Goal: Transaction & Acquisition: Purchase product/service

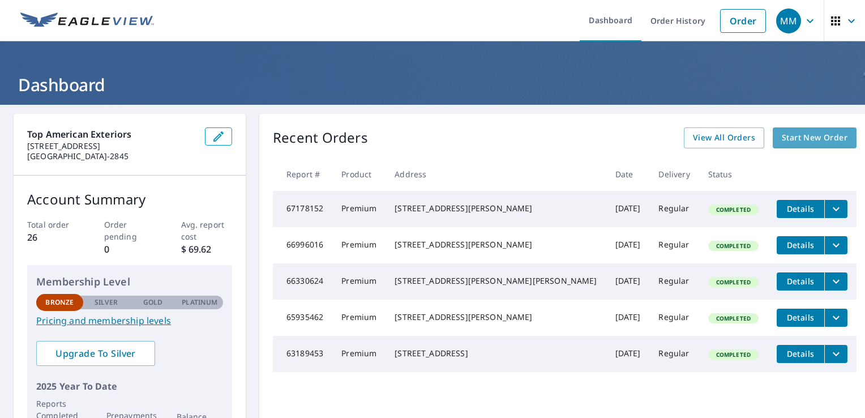
click at [782, 141] on span "Start New Order" at bounding box center [815, 138] width 66 height 14
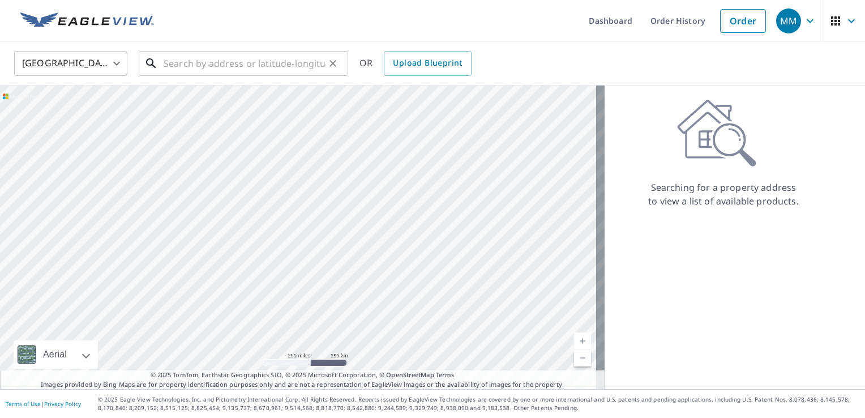
click at [177, 68] on input "text" at bounding box center [244, 64] width 161 height 32
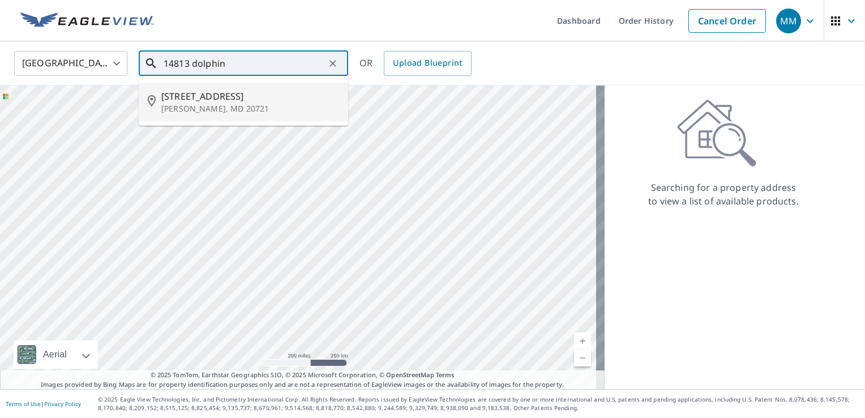
click at [218, 97] on span "[STREET_ADDRESS]" at bounding box center [250, 96] width 178 height 14
type input "[STREET_ADDRESS]"
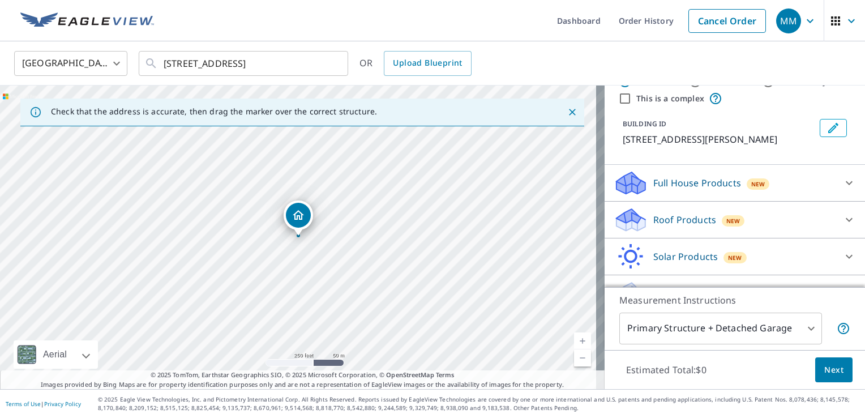
scroll to position [62, 0]
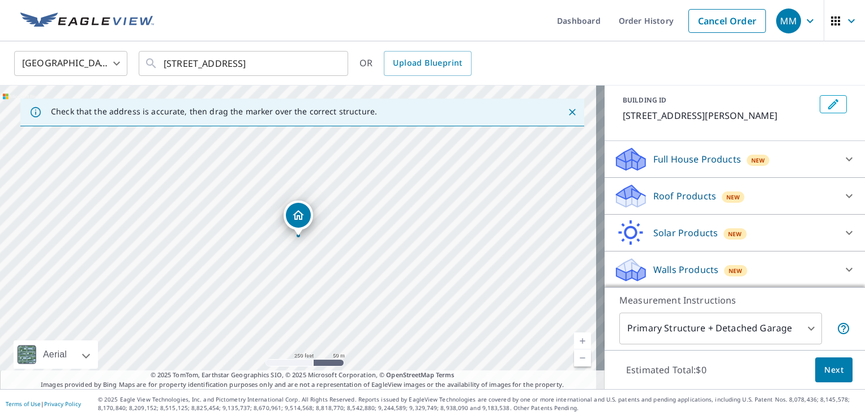
click at [706, 190] on div "Roof Products New" at bounding box center [725, 196] width 222 height 27
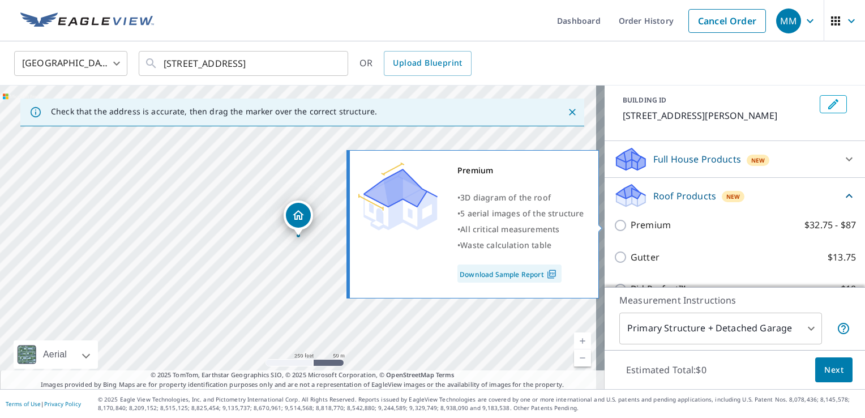
click at [646, 223] on p "Premium" at bounding box center [650, 225] width 40 height 14
click at [630, 223] on input "Premium $32.75 - $87" at bounding box center [622, 225] width 17 height 14
checkbox input "true"
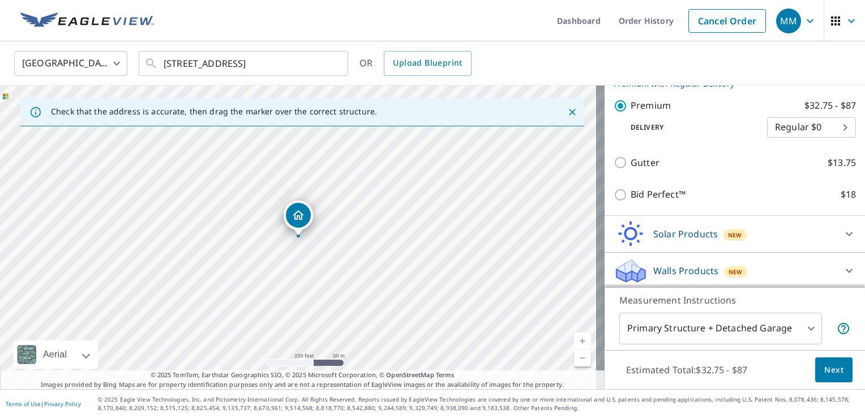
scroll to position [199, 0]
click at [815, 368] on button "Next" at bounding box center [833, 369] width 37 height 25
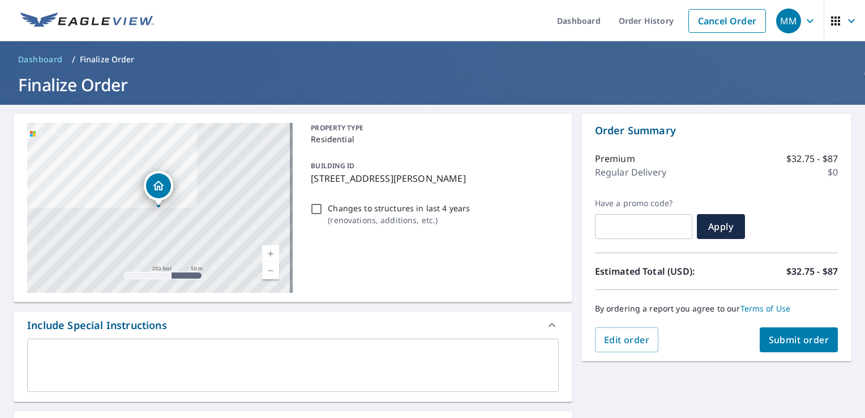
click at [792, 340] on span "Submit order" at bounding box center [799, 339] width 61 height 12
